Goal: Task Accomplishment & Management: Manage account settings

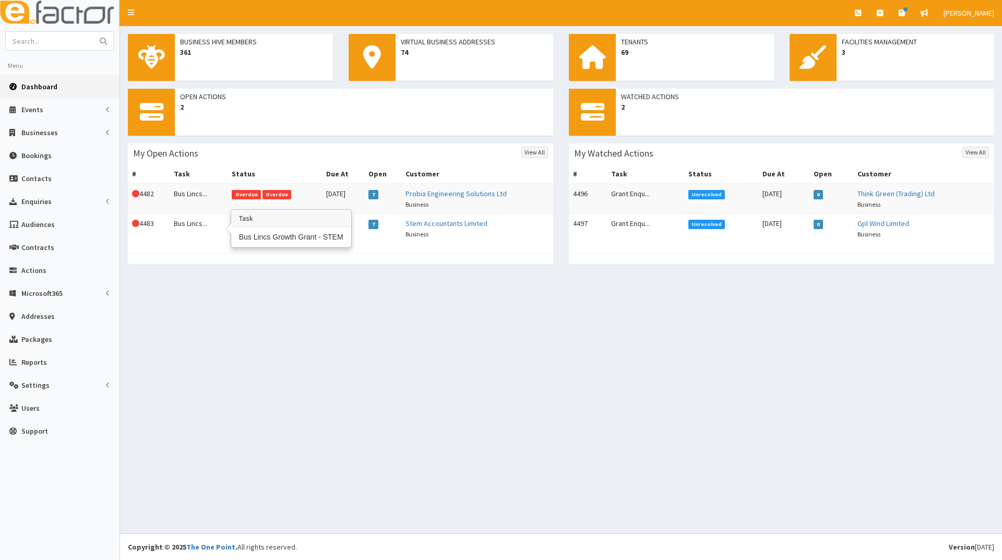
click at [199, 227] on td "Bus Lincs..." at bounding box center [199, 229] width 58 height 30
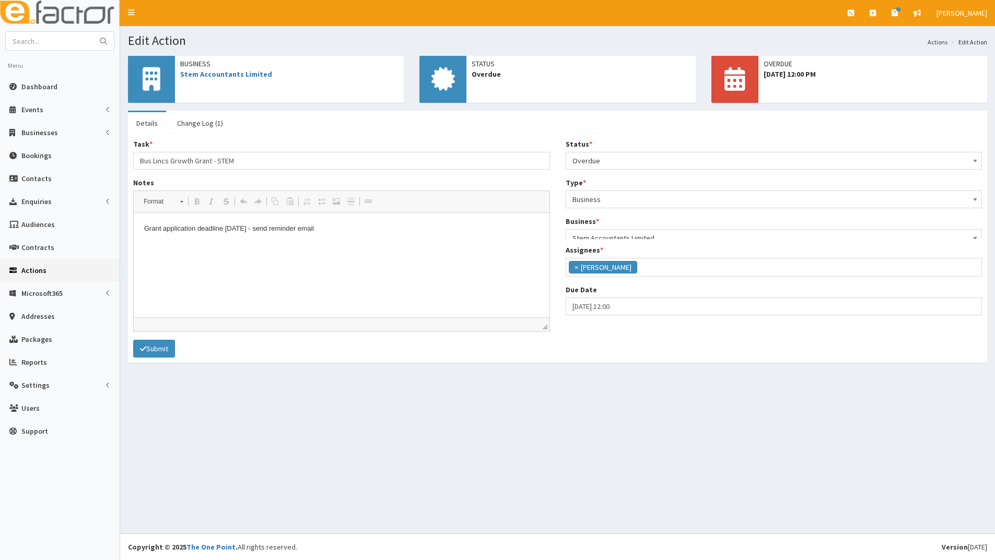
scroll to position [7, 0]
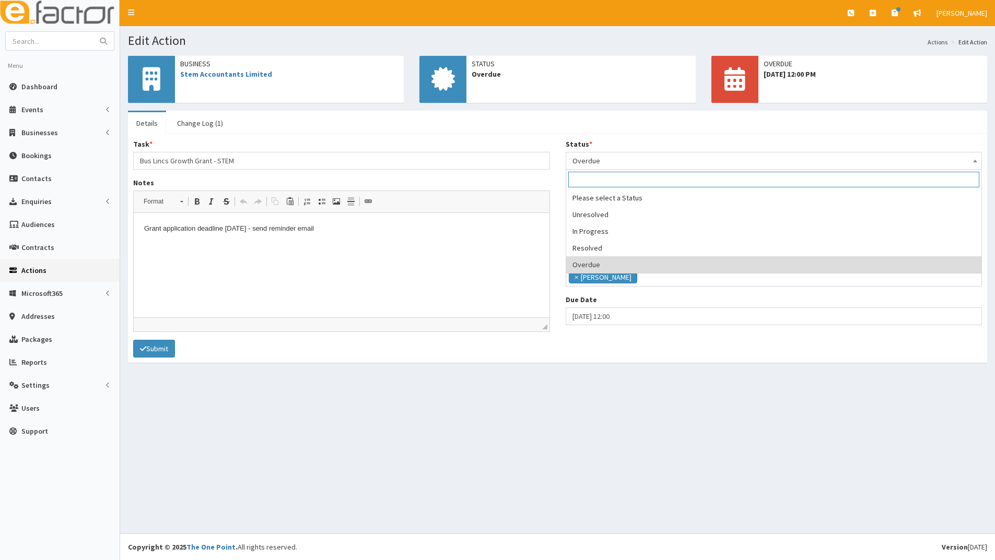
click at [615, 160] on span "Overdue" at bounding box center [773, 160] width 403 height 15
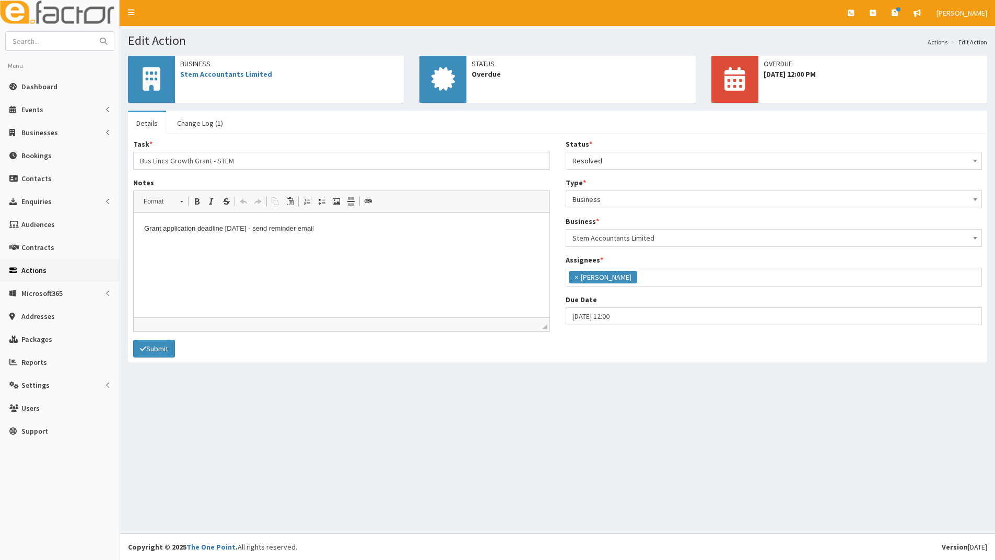
select select "3"
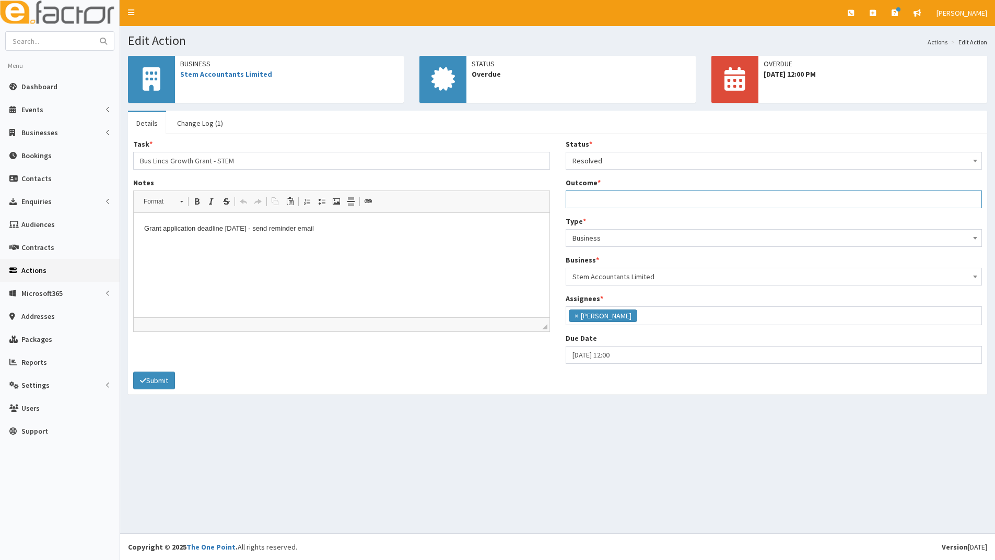
click at [614, 203] on input "Outcome *" at bounding box center [773, 200] width 417 height 18
type input "application submitted"
click at [150, 375] on button "Submit" at bounding box center [154, 381] width 42 height 18
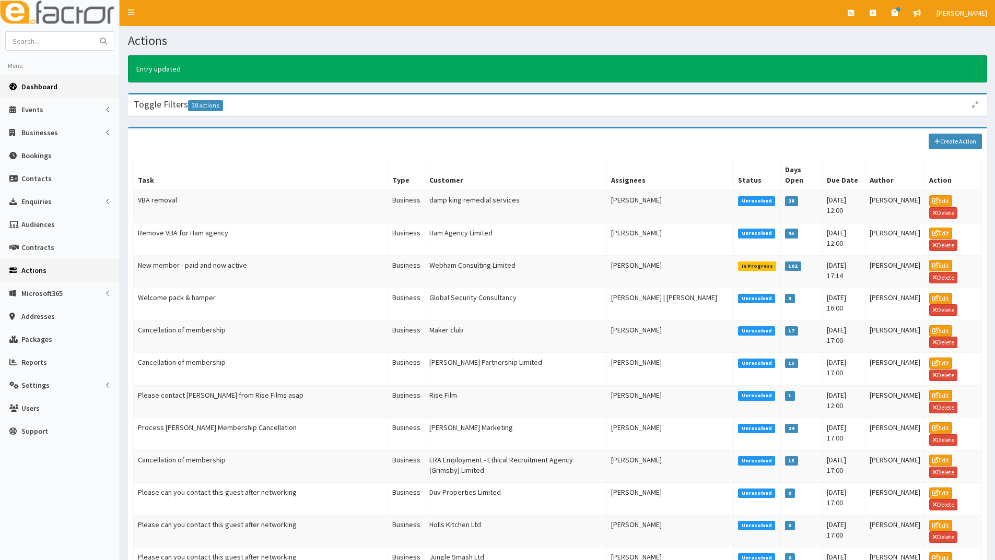
click at [45, 87] on span "Dashboard" at bounding box center [39, 86] width 36 height 9
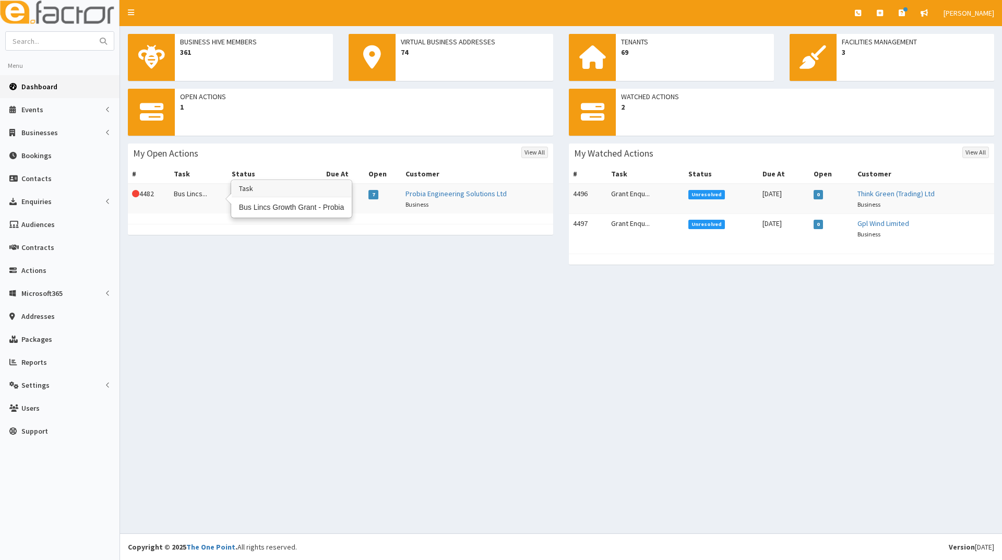
click at [190, 197] on td "Bus Lincs..." at bounding box center [199, 199] width 58 height 30
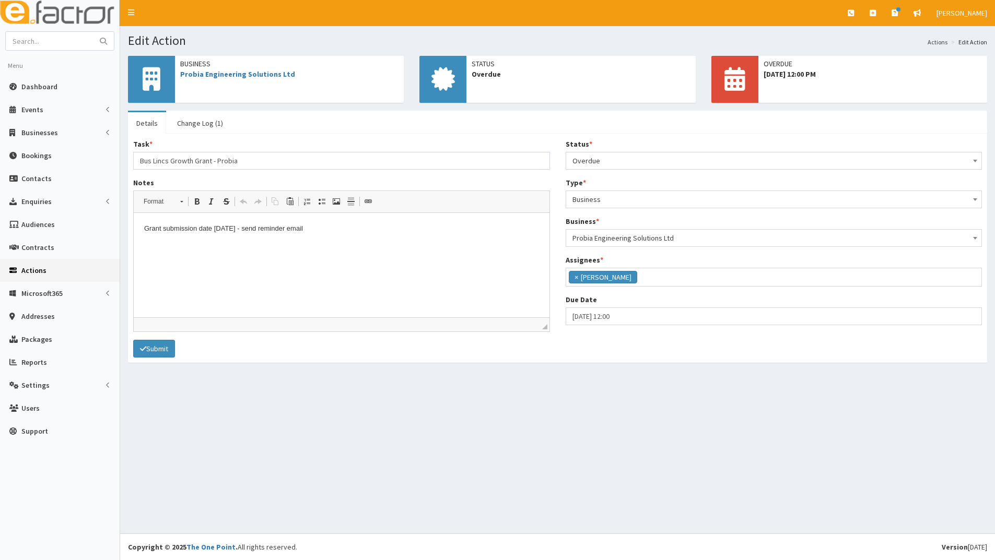
scroll to position [7, 0]
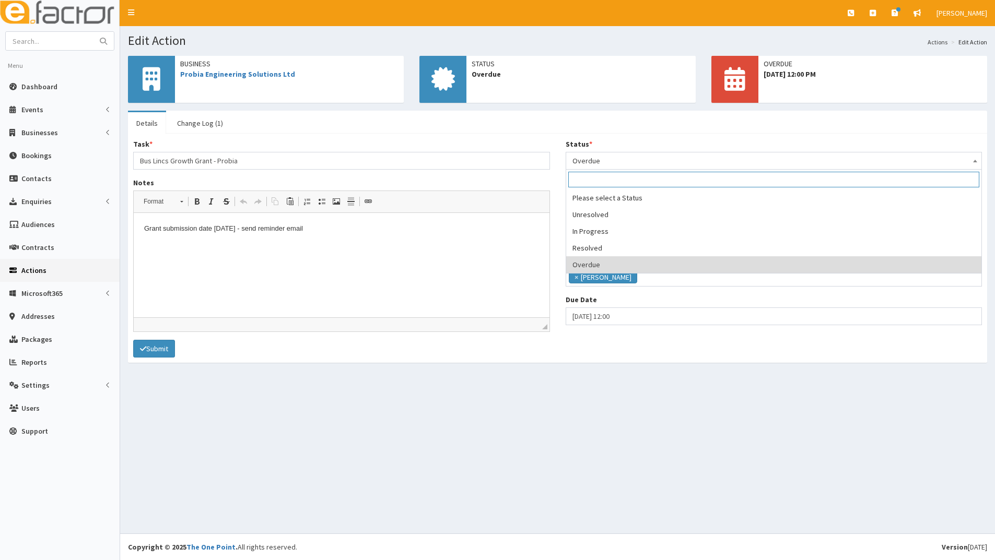
click at [606, 161] on span "Overdue" at bounding box center [773, 160] width 403 height 15
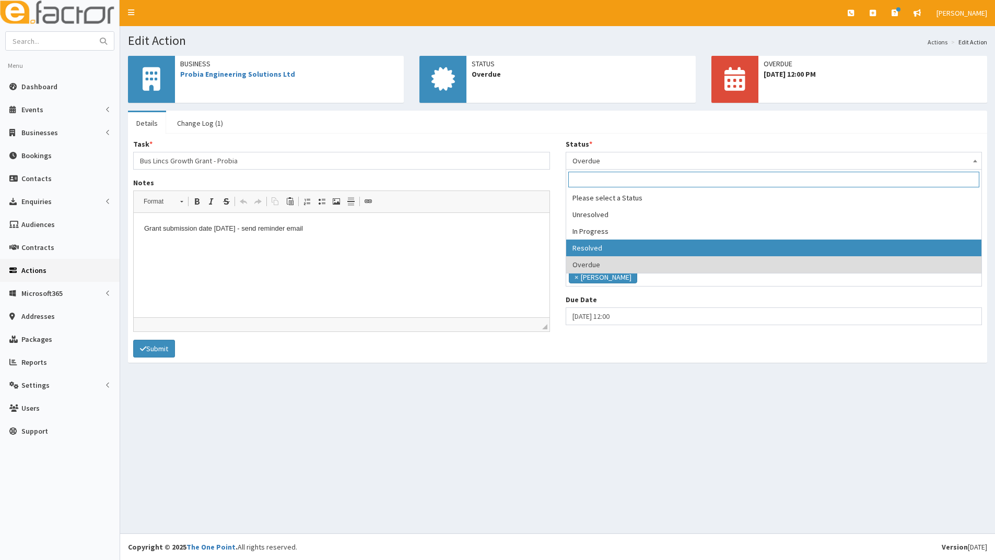
select select "3"
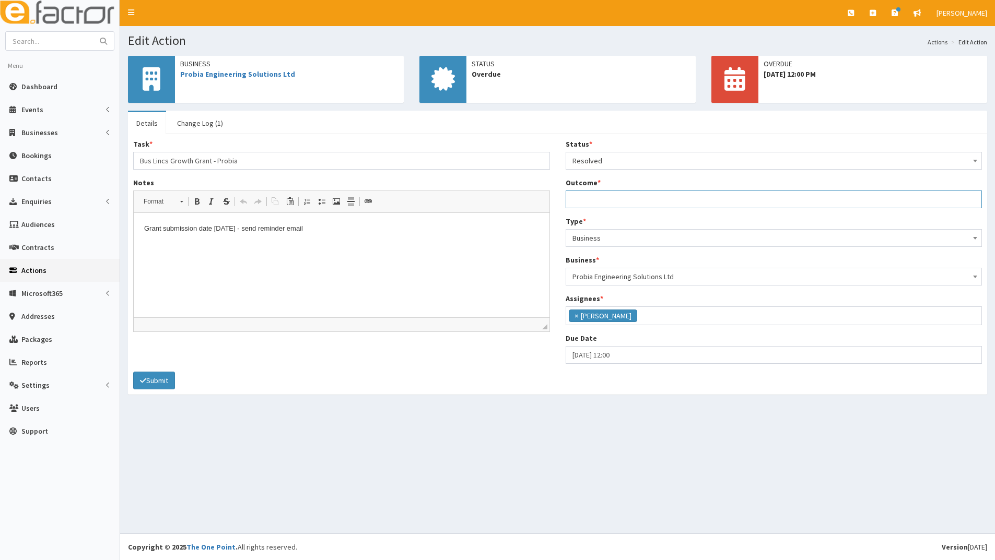
click at [600, 202] on input "Outcome *" at bounding box center [773, 200] width 417 height 18
type input "Reminder email sent [DATE]"
click at [152, 381] on button "Submit" at bounding box center [154, 381] width 42 height 18
